Goal: Information Seeking & Learning: Check status

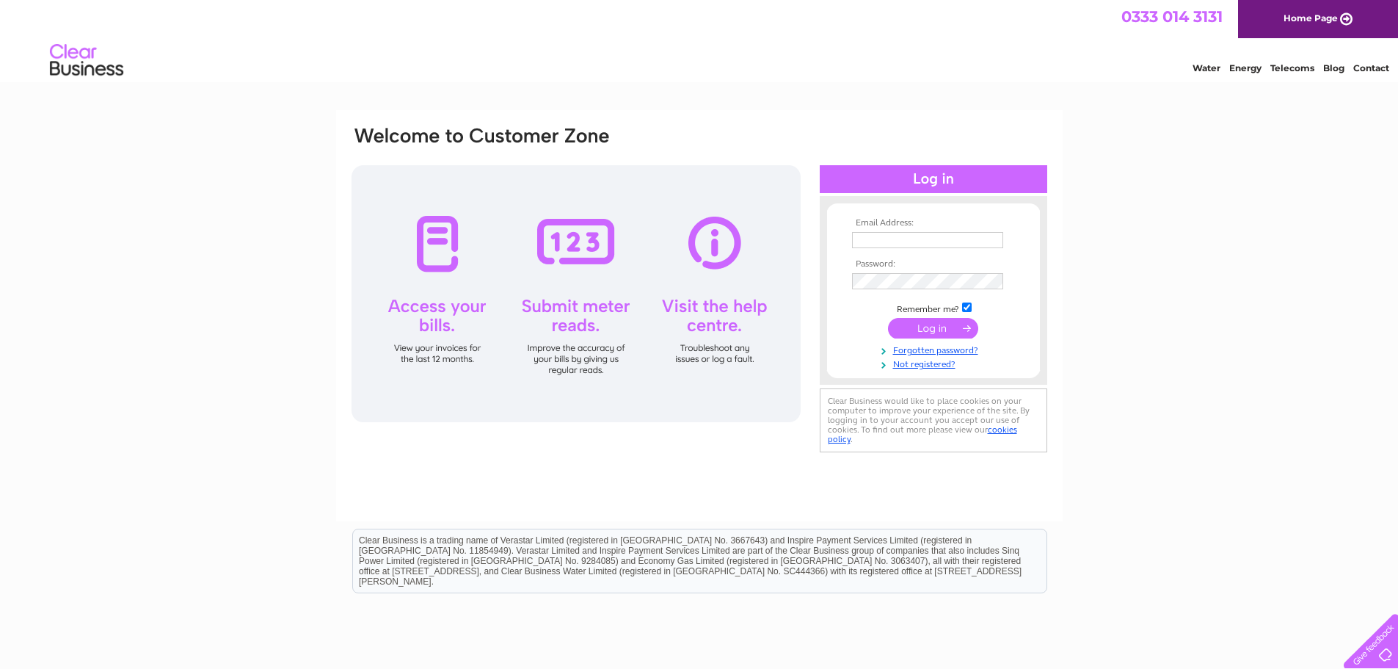
type input "[PERSON_NAME][EMAIL_ADDRESS][DOMAIN_NAME]"
click at [953, 327] on input "submit" at bounding box center [933, 328] width 90 height 21
drag, startPoint x: 984, startPoint y: 242, endPoint x: 443, endPoint y: 211, distance: 542.6
click at [443, 211] on div "Email Address: maria@jrpickstock.co.uk Password:" at bounding box center [699, 298] width 699 height 346
type input "dani@thepickstockgroup.com"
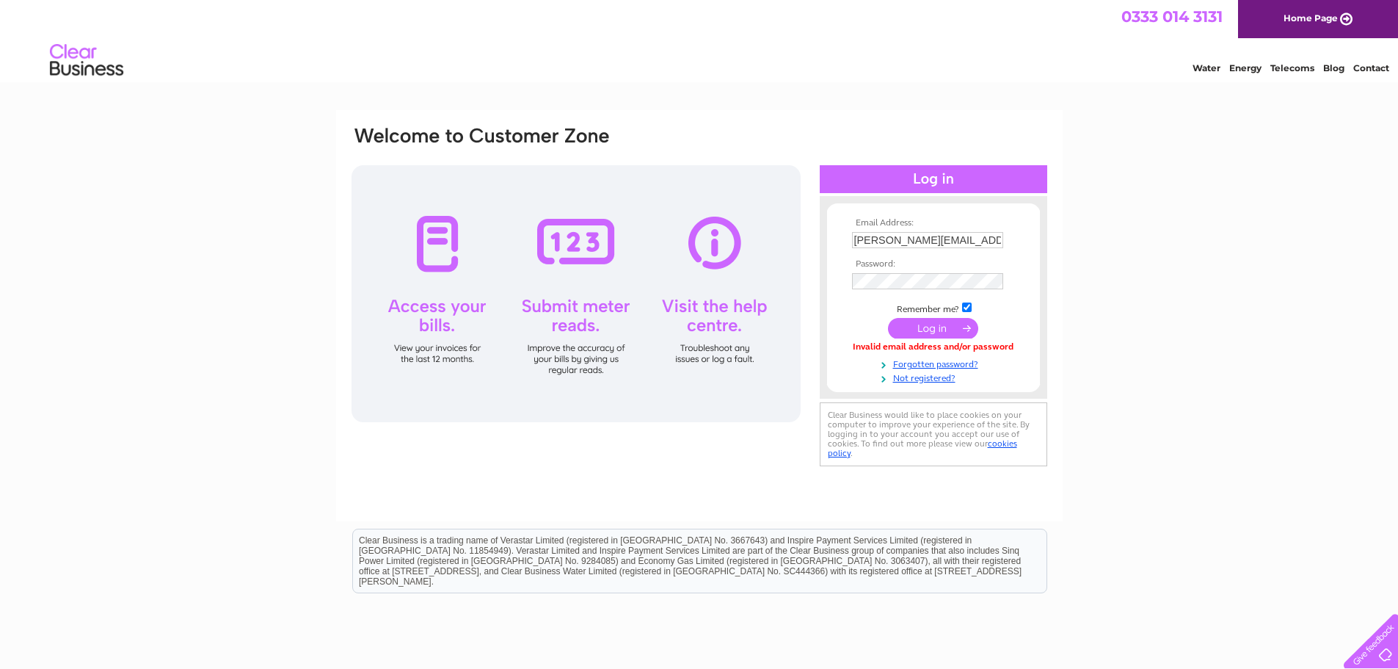
click at [1153, 307] on div "Email Address: dani@thepickstockgroup.com Password:" at bounding box center [699, 441] width 1398 height 662
click at [933, 333] on input "submit" at bounding box center [933, 328] width 90 height 21
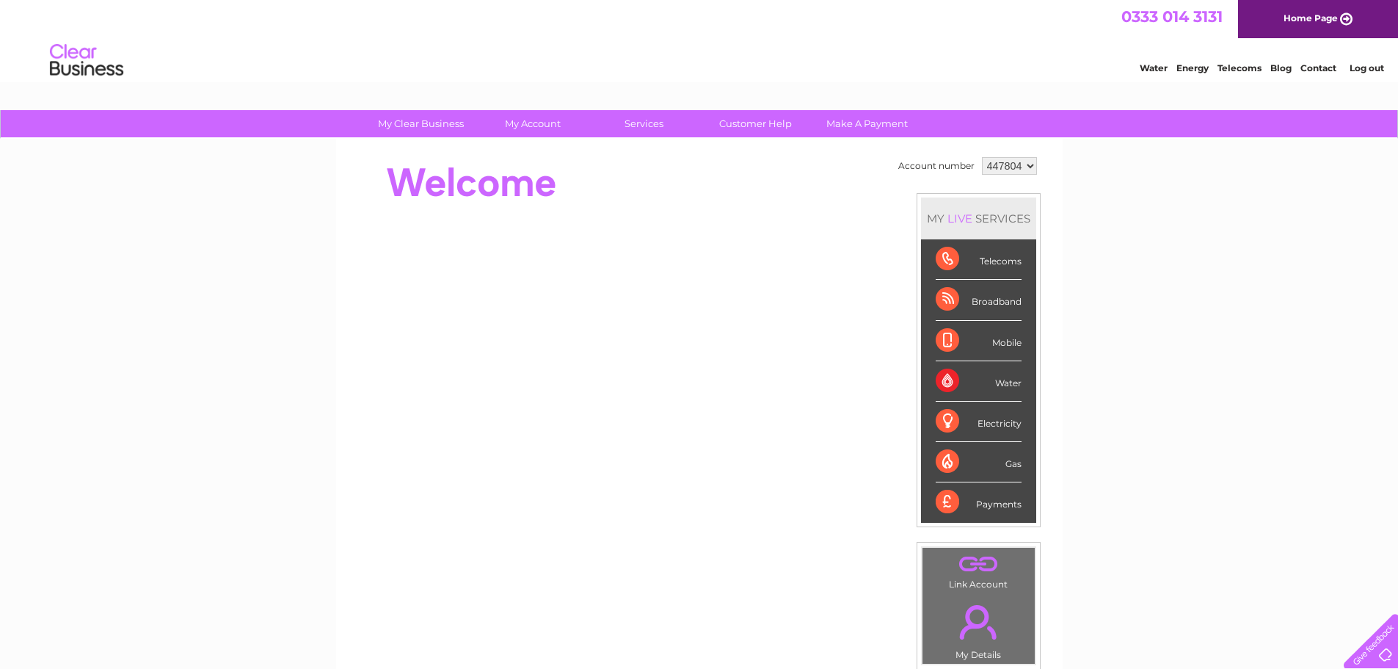
click at [1247, 467] on div "My Clear Business Login Details My Details My Preferences Link Account My Accou…" at bounding box center [699, 522] width 1398 height 825
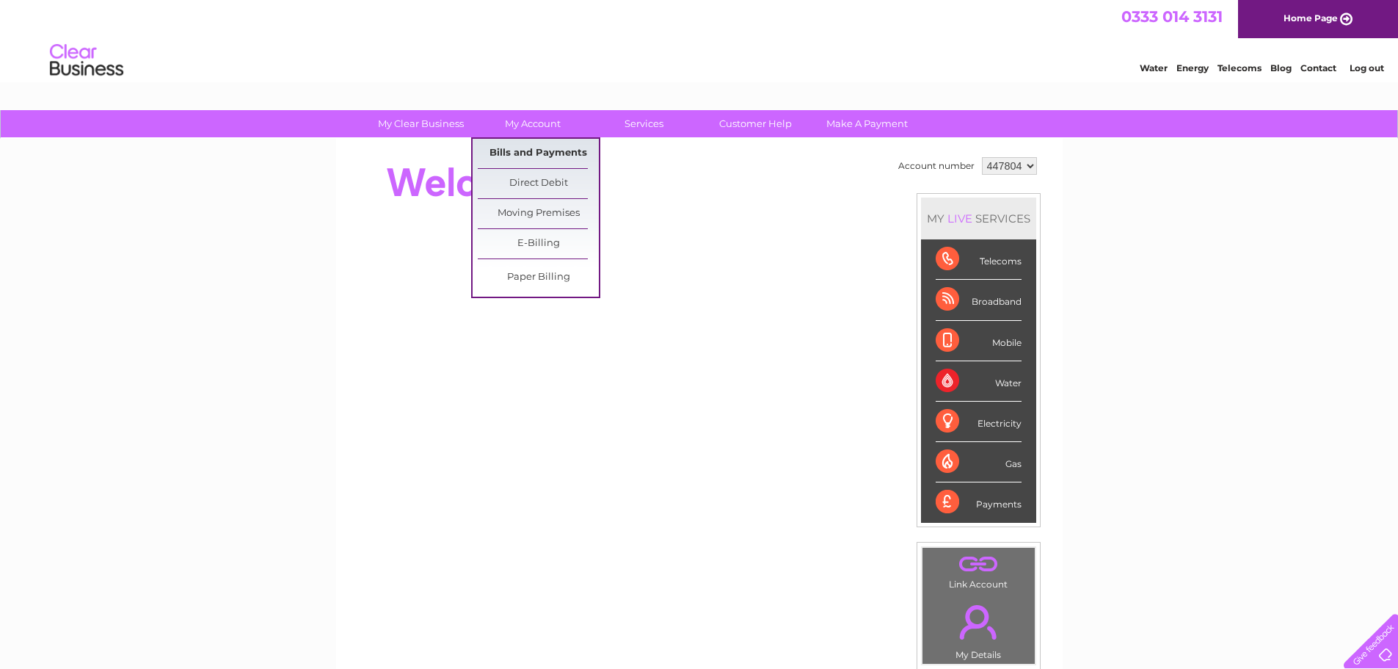
click at [527, 156] on link "Bills and Payments" at bounding box center [538, 153] width 121 height 29
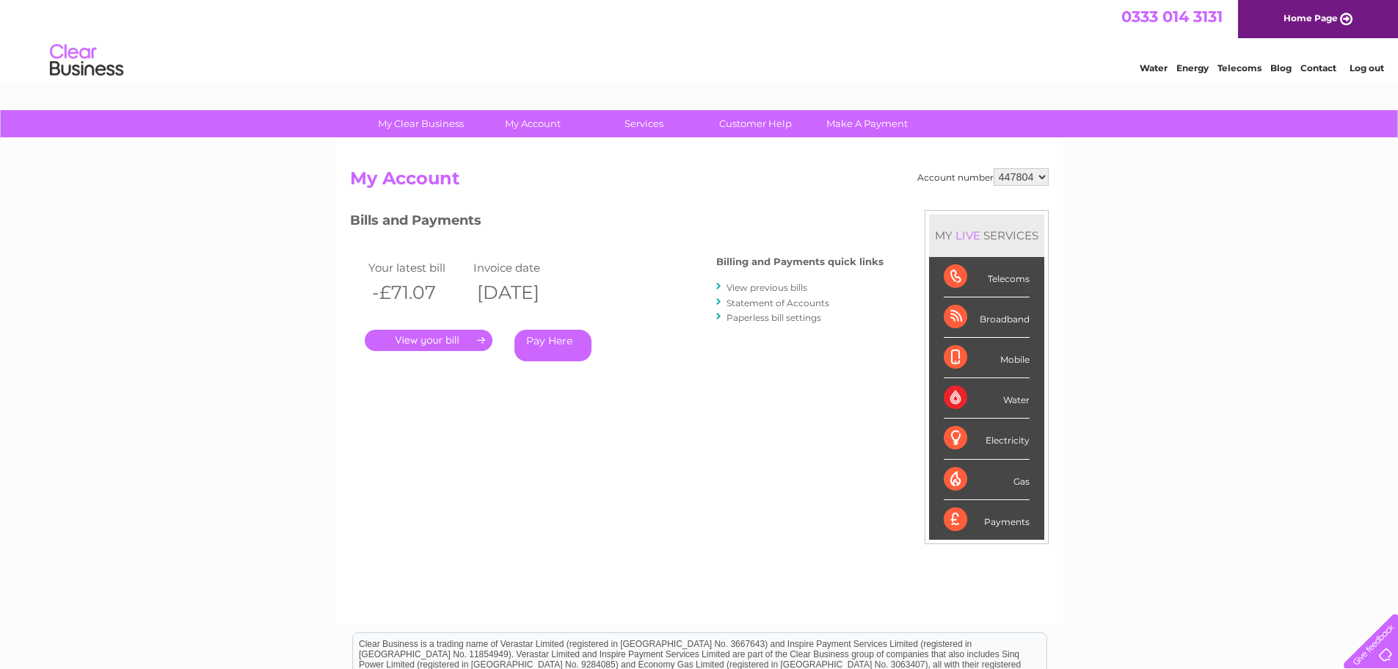
click at [632, 373] on div "Your latest bill Invoice date -£71.07 10/06/2025 . Pay Here" at bounding box center [511, 312] width 323 height 139
click at [790, 301] on link "Statement of Accounts" at bounding box center [778, 302] width 103 height 11
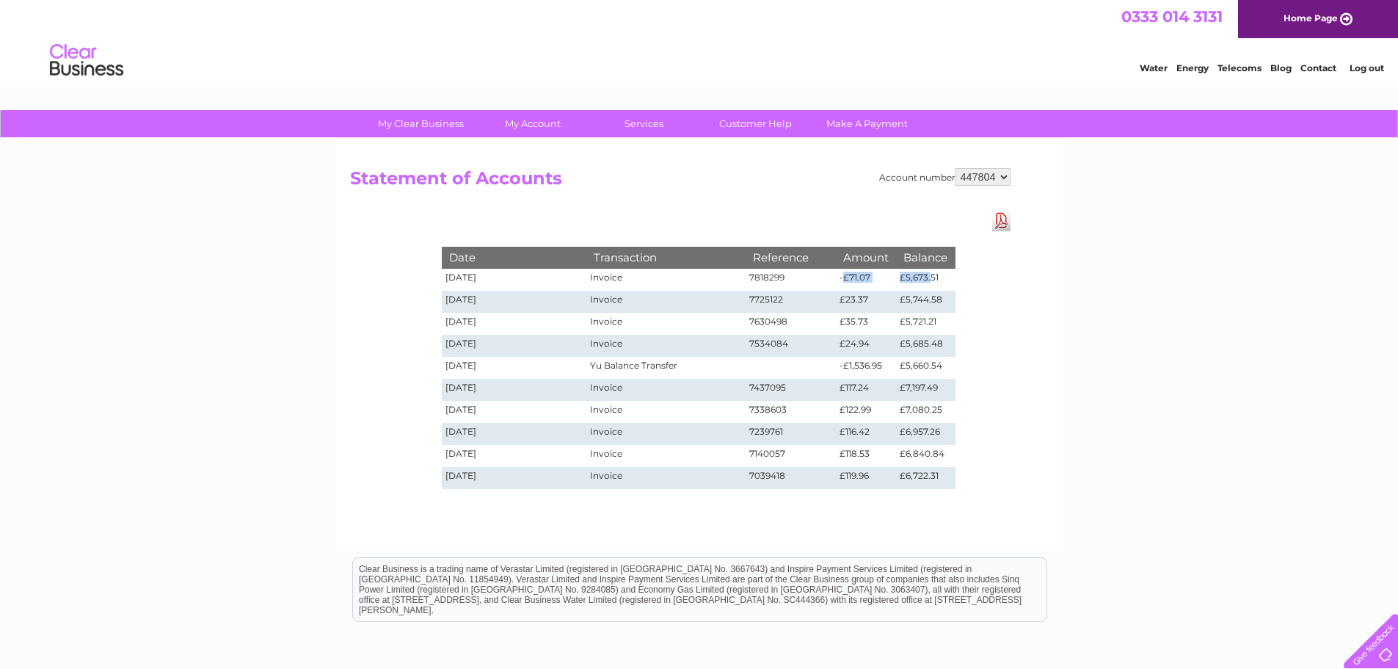
drag, startPoint x: 844, startPoint y: 276, endPoint x: 929, endPoint y: 276, distance: 85.2
click at [929, 276] on tr "[DATE] Invoice 7818299 -£71.07 £5,673.51" at bounding box center [699, 280] width 514 height 22
click at [853, 319] on td "£35.73" at bounding box center [866, 324] width 60 height 22
drag, startPoint x: 616, startPoint y: 366, endPoint x: 950, endPoint y: 361, distance: 334.0
click at [950, 361] on tr "[DATE] Yu Balance Transfer -£1,536.95 £5,660.54" at bounding box center [699, 368] width 514 height 22
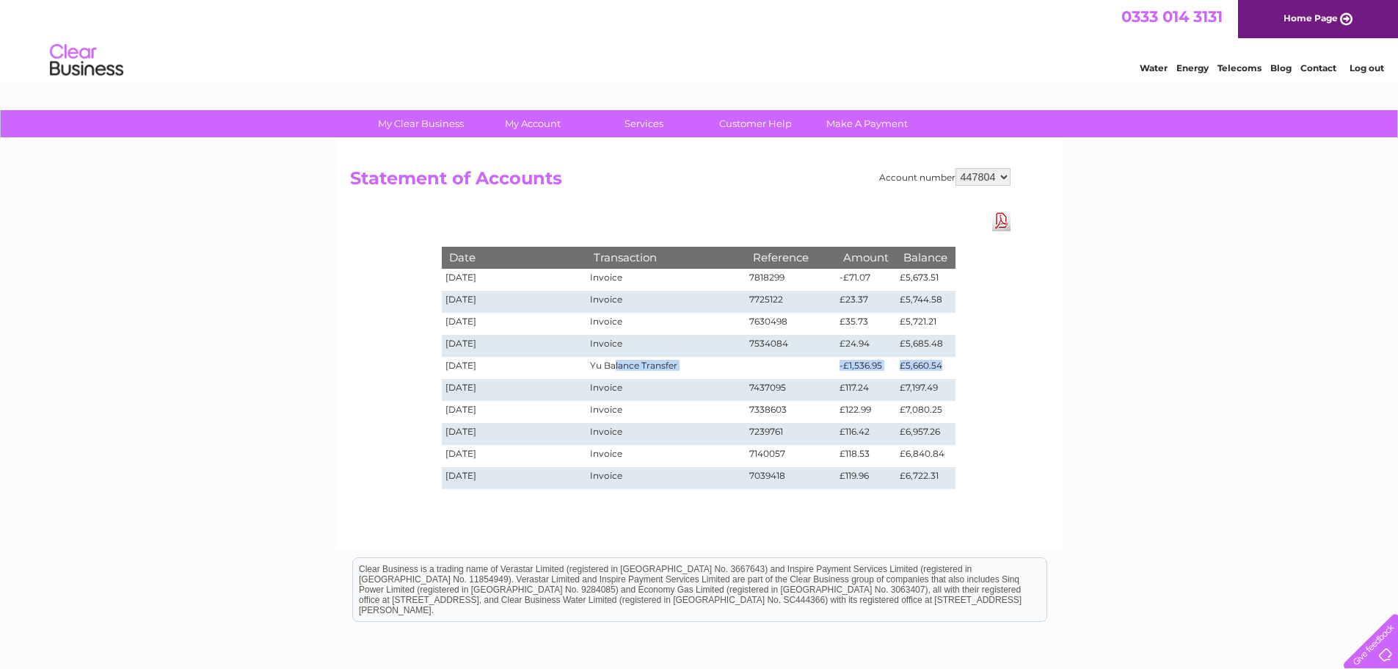
click at [950, 361] on td "£5,660.54" at bounding box center [925, 368] width 59 height 22
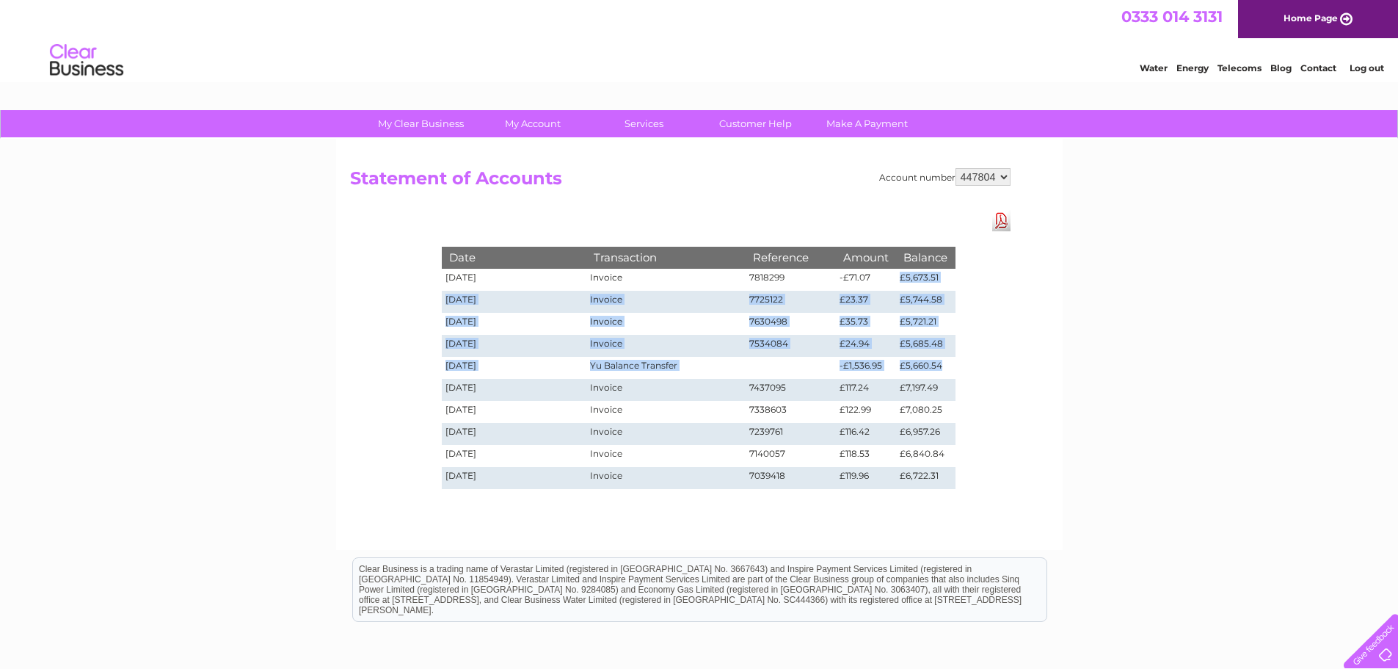
drag, startPoint x: 950, startPoint y: 361, endPoint x: 880, endPoint y: 276, distance: 110.1
click at [880, 276] on tbody "Date Transaction Reference Amount Balance [DATE] Invoice 7818299 -£71.07 £5,673…" at bounding box center [699, 368] width 514 height 242
click at [885, 285] on td "-£71.07" at bounding box center [866, 280] width 60 height 22
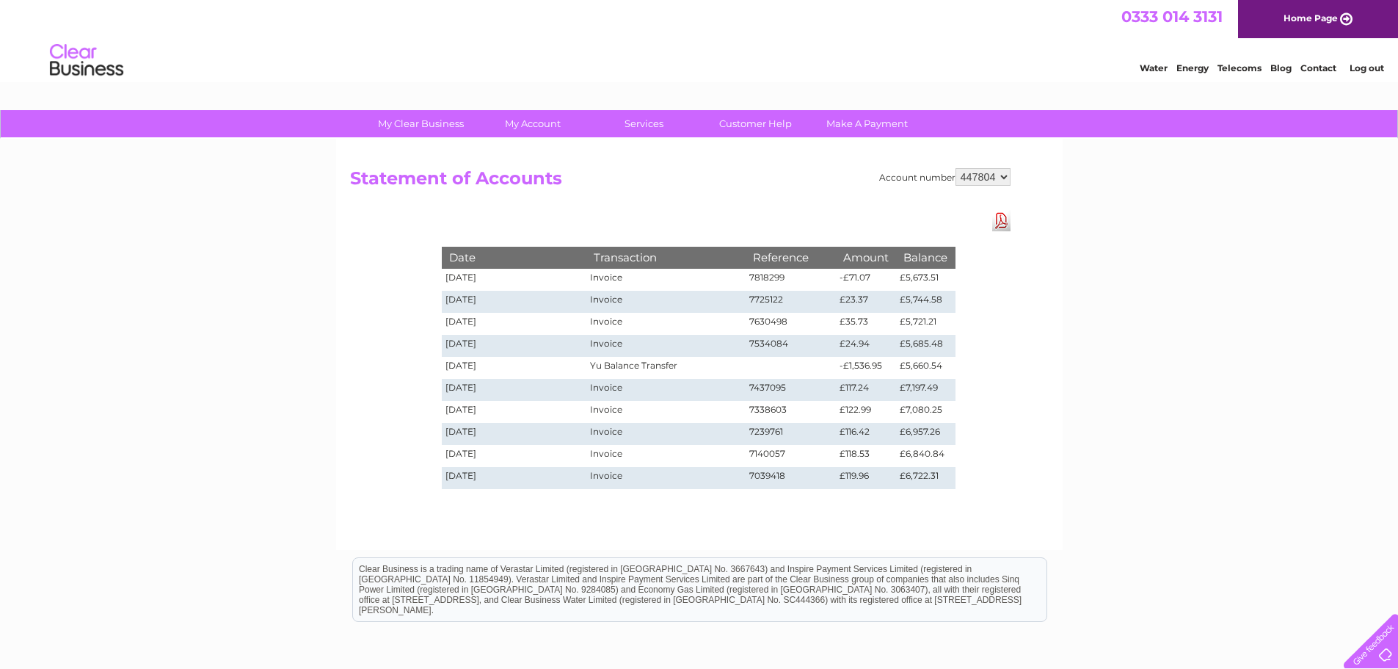
drag, startPoint x: 505, startPoint y: 297, endPoint x: 948, endPoint y: 310, distance: 443.6
click at [948, 310] on tr "[DATE] Invoice 7725122 £23.37 £5,744.58" at bounding box center [699, 302] width 514 height 22
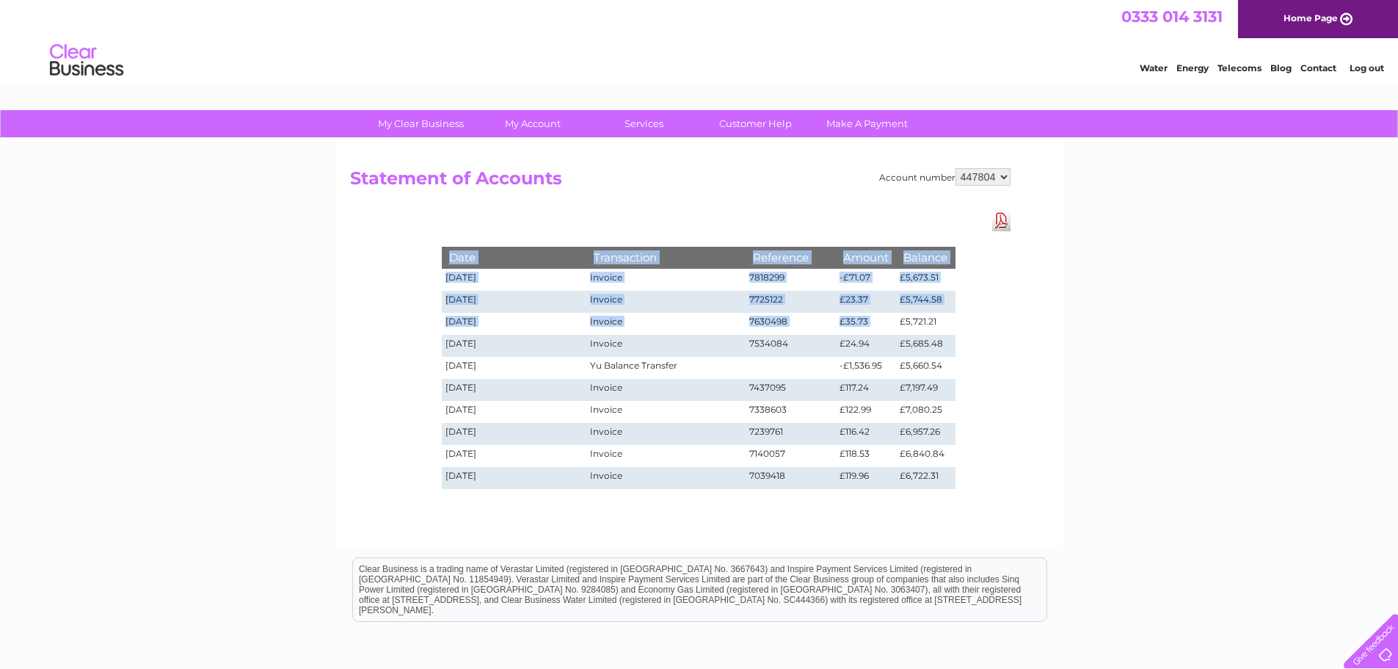
drag, startPoint x: 590, startPoint y: 320, endPoint x: 897, endPoint y: 320, distance: 306.9
click at [897, 320] on div "Date Transaction Reference Amount Balance [DATE] Invoice 7818299 -£71.07 £5,673…" at bounding box center [698, 353] width 587 height 286
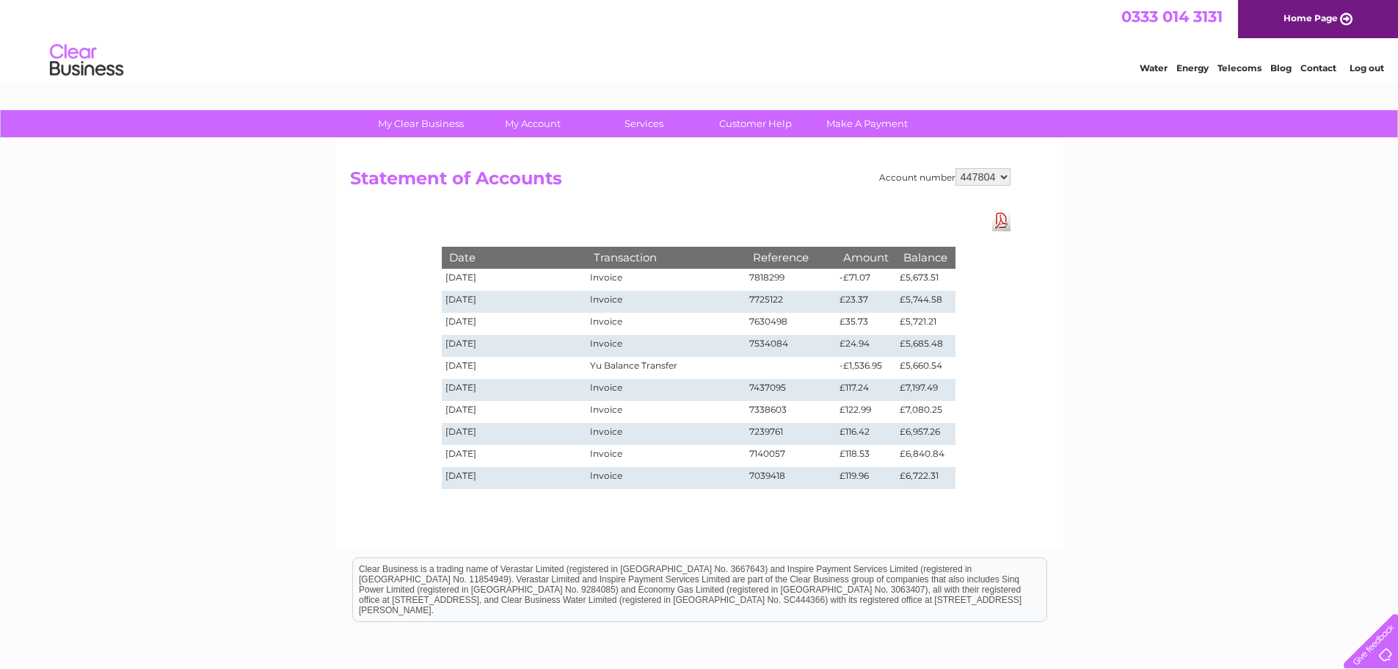
click at [894, 337] on td "£24.94" at bounding box center [866, 346] width 60 height 22
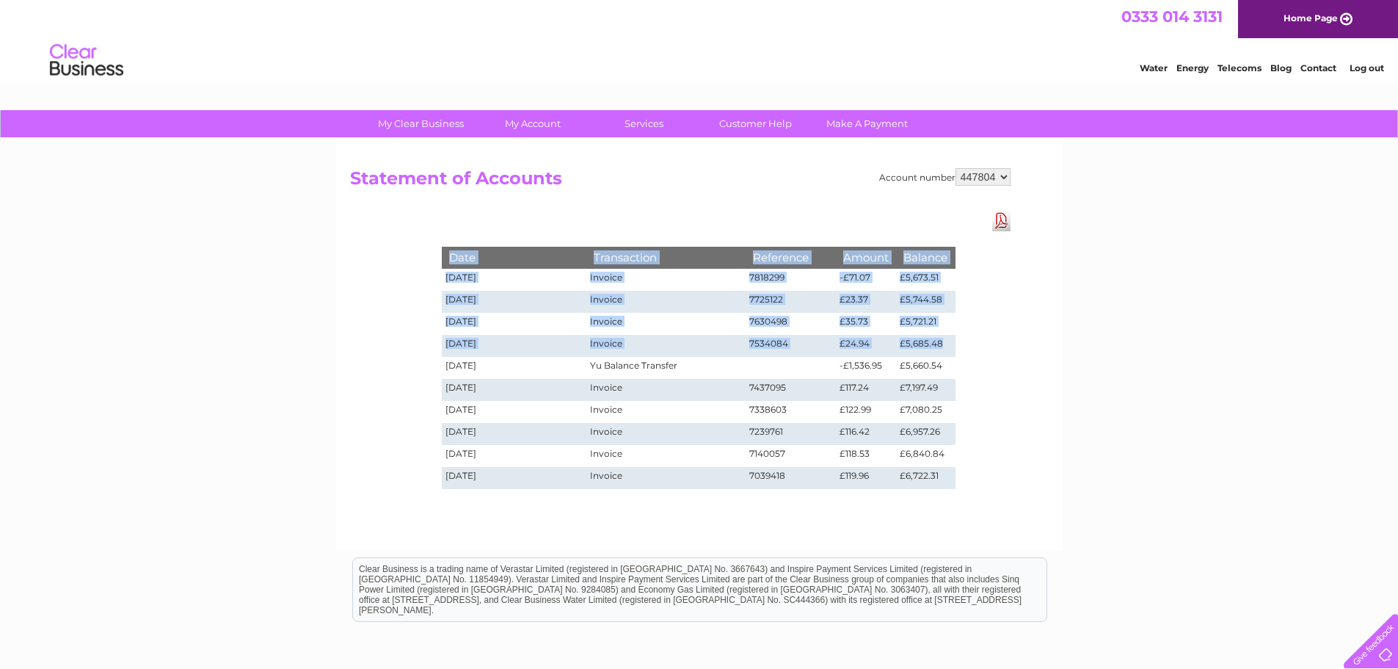
drag, startPoint x: 951, startPoint y: 347, endPoint x: 429, endPoint y: 347, distance: 522.7
click at [429, 347] on div "Date Transaction Reference Amount Balance [DATE] Invoice 7818299 -£71.07 £5,673…" at bounding box center [698, 353] width 587 height 286
click at [477, 355] on td "[DATE]" at bounding box center [514, 346] width 145 height 22
drag, startPoint x: 935, startPoint y: 367, endPoint x: 429, endPoint y: 367, distance: 505.8
click at [429, 367] on div "Date Transaction Reference Amount Balance [DATE] Invoice 7818299 -£71.07 £5,673…" at bounding box center [698, 353] width 587 height 286
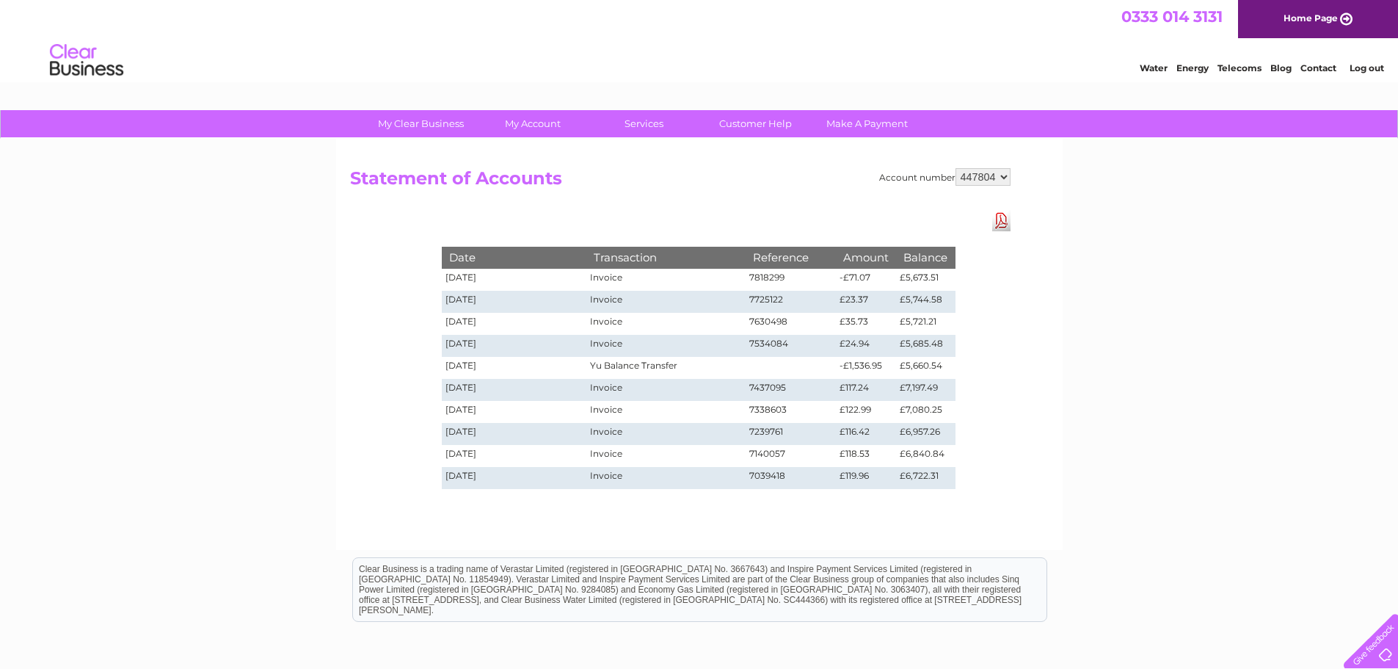
click at [458, 379] on td "[DATE]" at bounding box center [514, 390] width 145 height 22
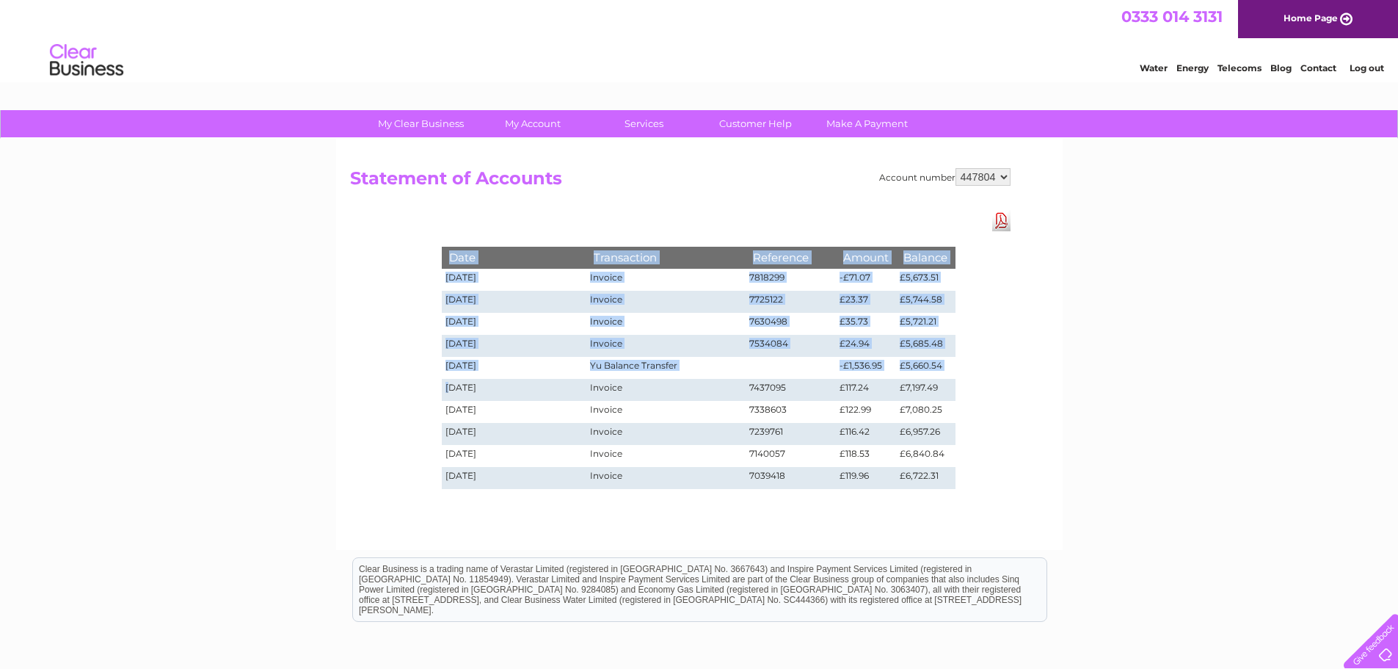
drag, startPoint x: 449, startPoint y: 388, endPoint x: 959, endPoint y: 467, distance: 516.3
click at [959, 467] on div "Date Transaction Reference Amount Balance [DATE] Invoice 7818299 -£71.07 £5,673…" at bounding box center [698, 353] width 587 height 286
click at [907, 428] on td "£6,957.26" at bounding box center [925, 434] width 59 height 22
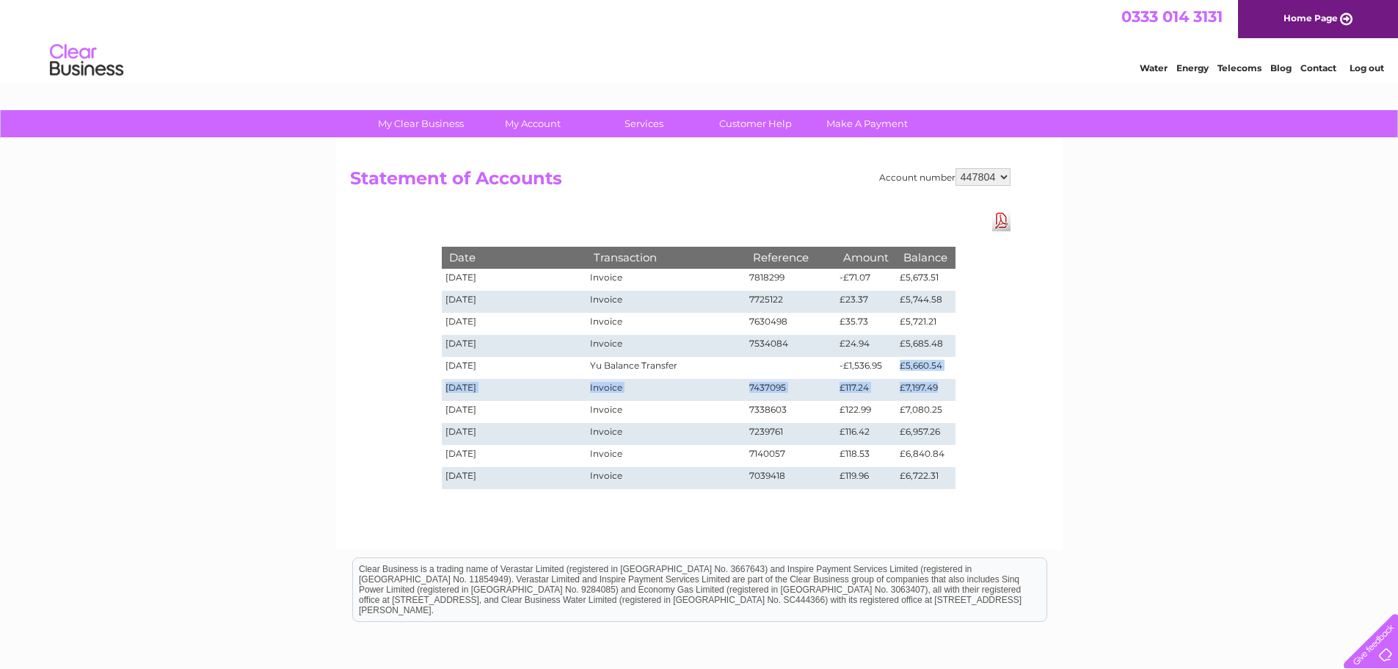
drag, startPoint x: 946, startPoint y: 388, endPoint x: 897, endPoint y: 367, distance: 53.6
click at [897, 367] on tbody "Date Transaction Reference Amount Balance [DATE] Invoice 7818299 -£71.07 £5,673…" at bounding box center [699, 368] width 514 height 242
click at [914, 368] on td "£5,660.54" at bounding box center [925, 368] width 59 height 22
